Goal: Navigation & Orientation: Find specific page/section

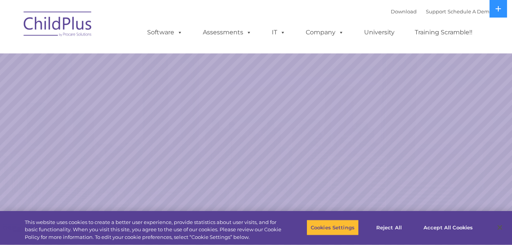
select select "MEDIUM"
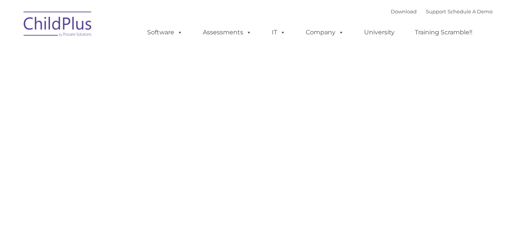
type input ""
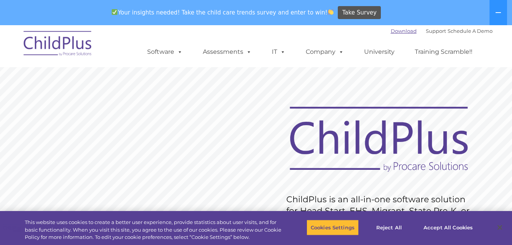
click at [391, 31] on link "Download" at bounding box center [404, 31] width 26 height 6
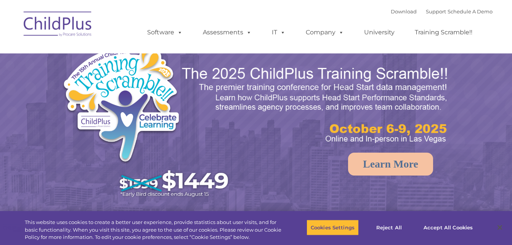
select select "MEDIUM"
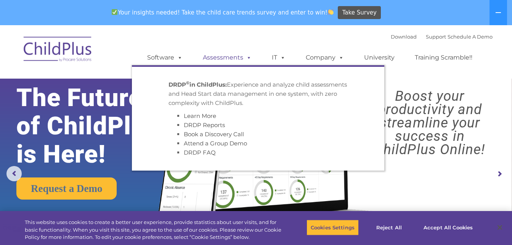
click at [249, 54] on span at bounding box center [247, 57] width 8 height 7
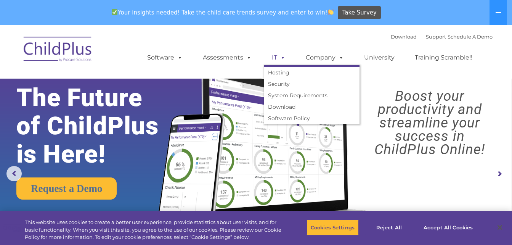
click at [285, 58] on span at bounding box center [281, 57] width 8 height 7
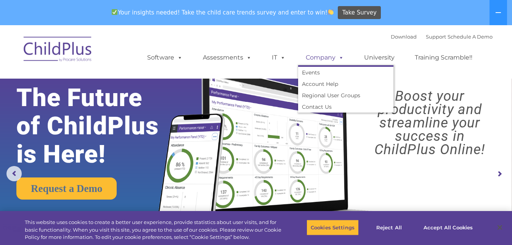
click at [336, 60] on span at bounding box center [340, 57] width 8 height 7
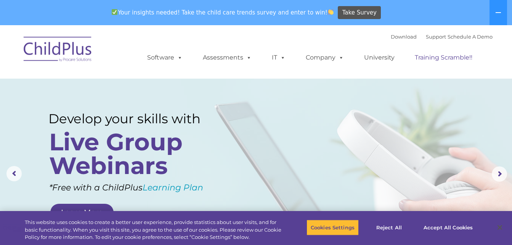
click at [444, 54] on link "Training Scramble!!" at bounding box center [443, 57] width 73 height 15
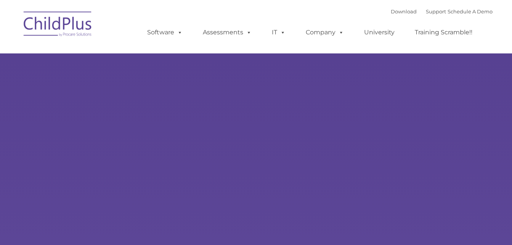
type input ""
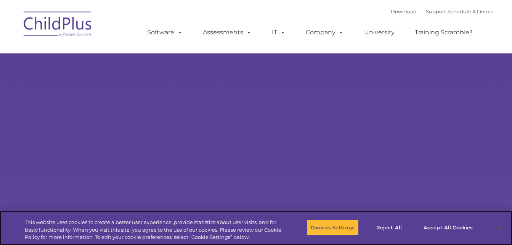
select select "MEDIUM"
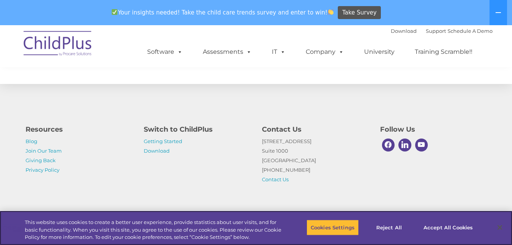
scroll to position [906, 0]
